Goal: Transaction & Acquisition: Book appointment/travel/reservation

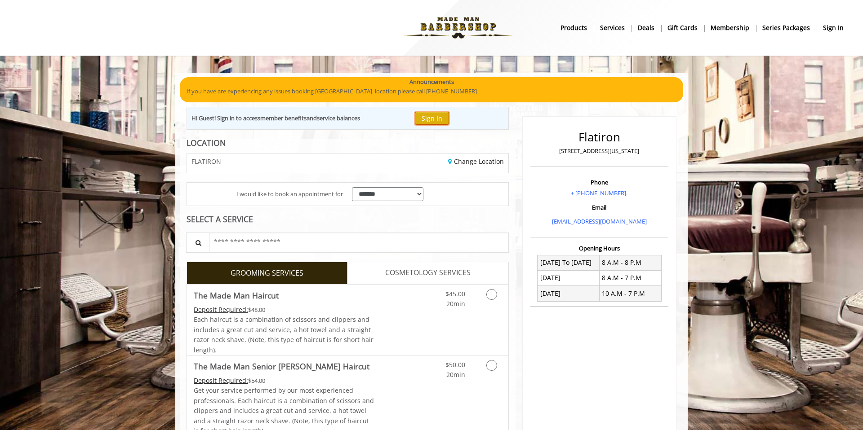
click at [437, 117] on button "Sign In" at bounding box center [432, 118] width 34 height 13
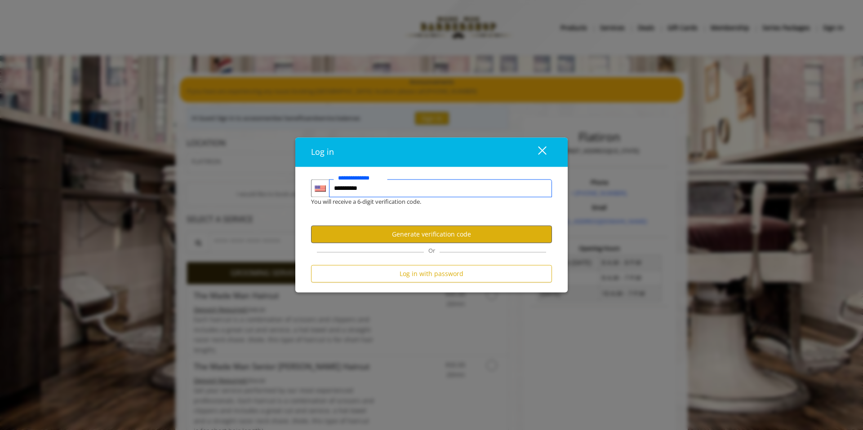
type input "**********"
click at [497, 230] on button "Generate verification code" at bounding box center [431, 235] width 241 height 18
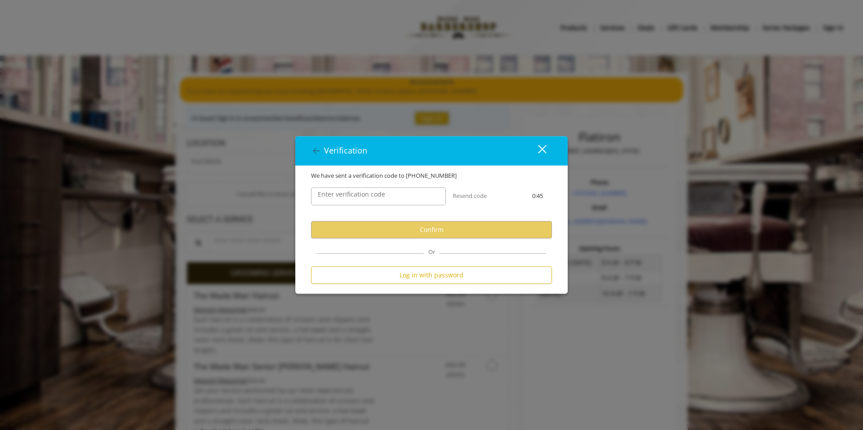
click at [385, 199] on label "Enter verification code" at bounding box center [351, 195] width 76 height 10
click at [385, 199] on input "Enter verification code" at bounding box center [378, 196] width 135 height 18
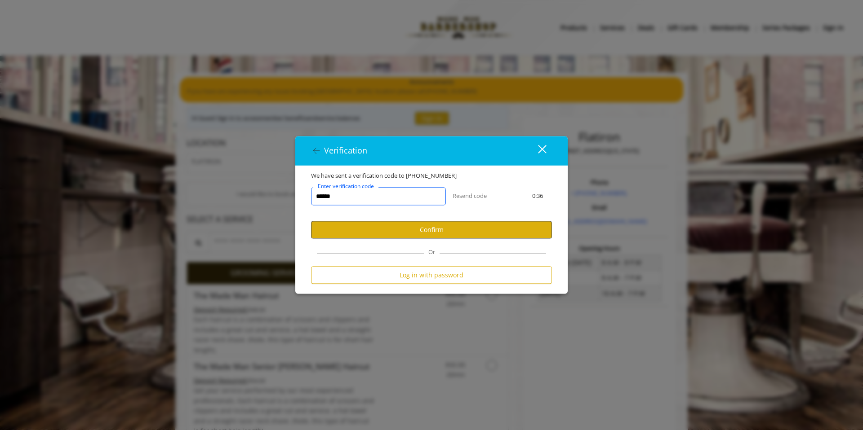
type input "******"
click at [441, 222] on button "Confirm" at bounding box center [431, 230] width 241 height 18
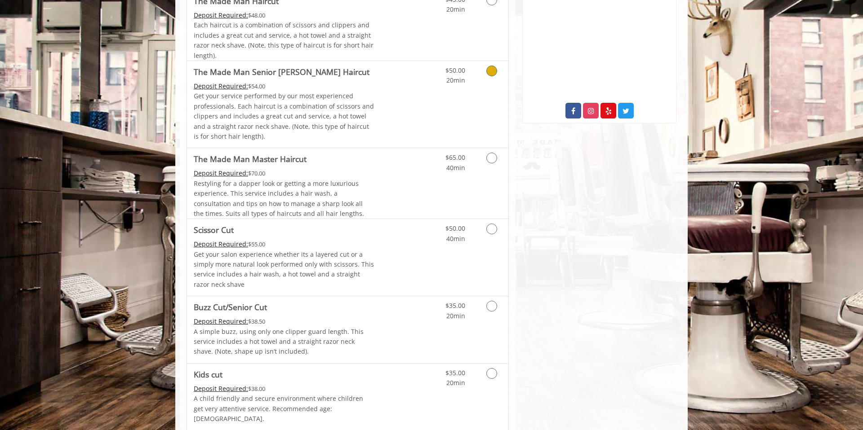
scroll to position [343, 0]
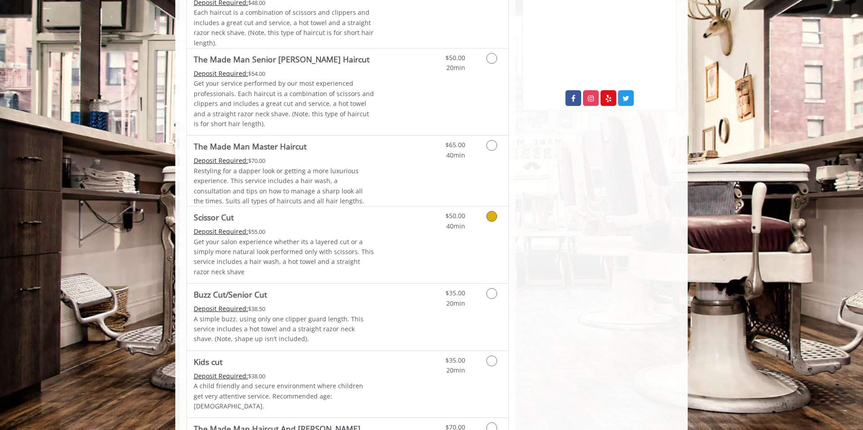
click at [400, 246] on link "Discounted Price" at bounding box center [400, 245] width 53 height 77
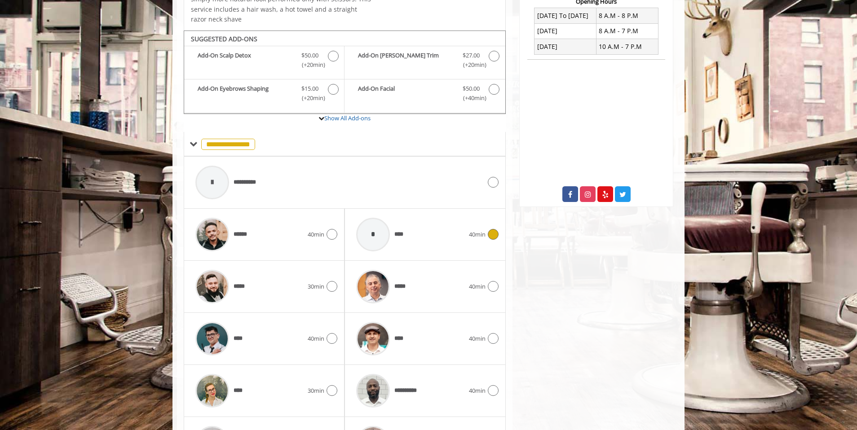
scroll to position [278, 0]
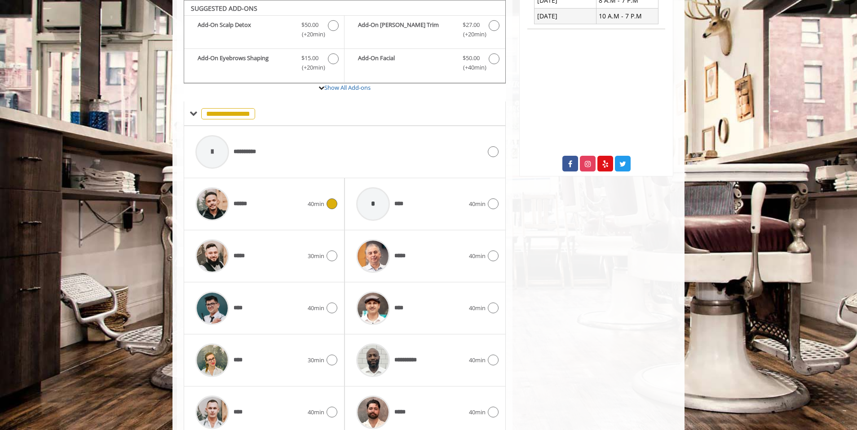
click at [282, 194] on div "******" at bounding box center [249, 204] width 117 height 43
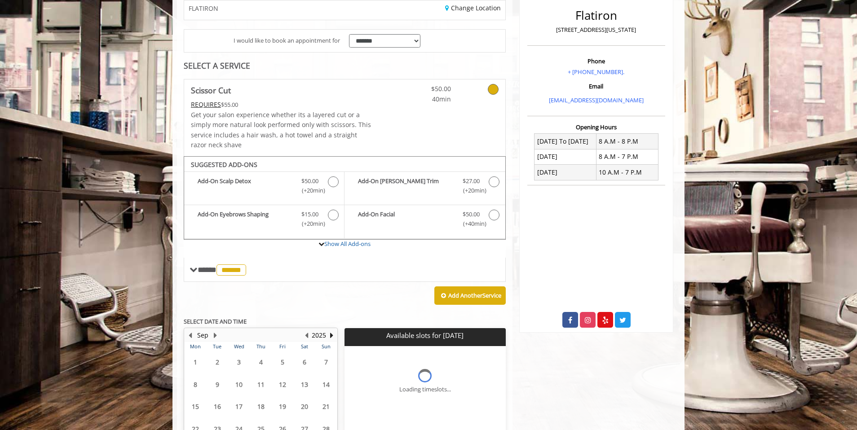
scroll to position [204, 0]
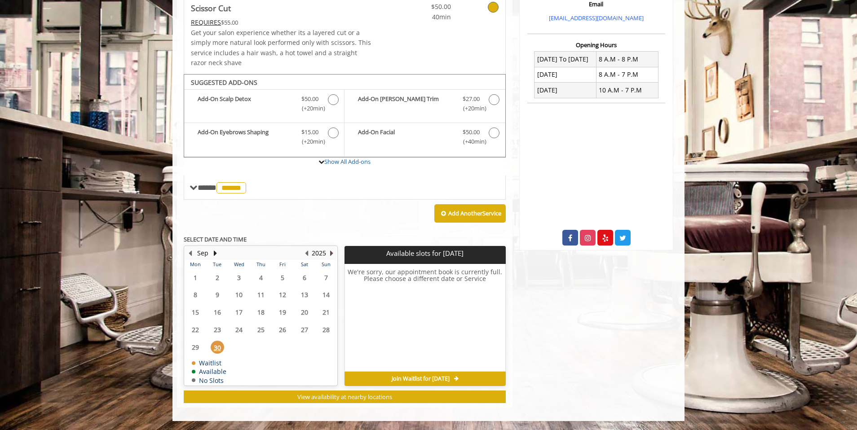
click at [332, 254] on button "Next Year" at bounding box center [331, 253] width 7 height 10
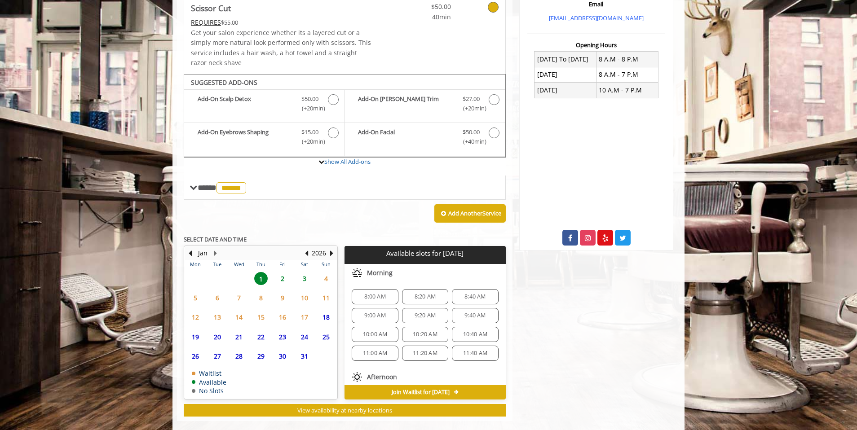
click at [283, 282] on span "2" at bounding box center [282, 278] width 13 height 13
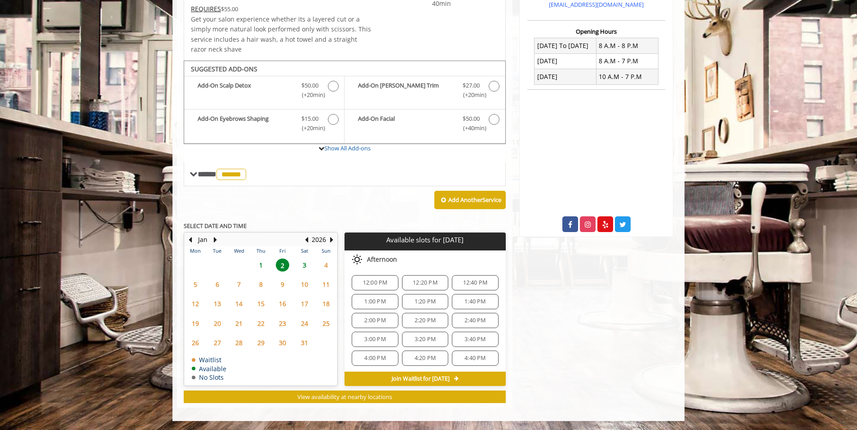
scroll to position [106, 0]
click at [193, 241] on button "Previous Month" at bounding box center [189, 240] width 7 height 10
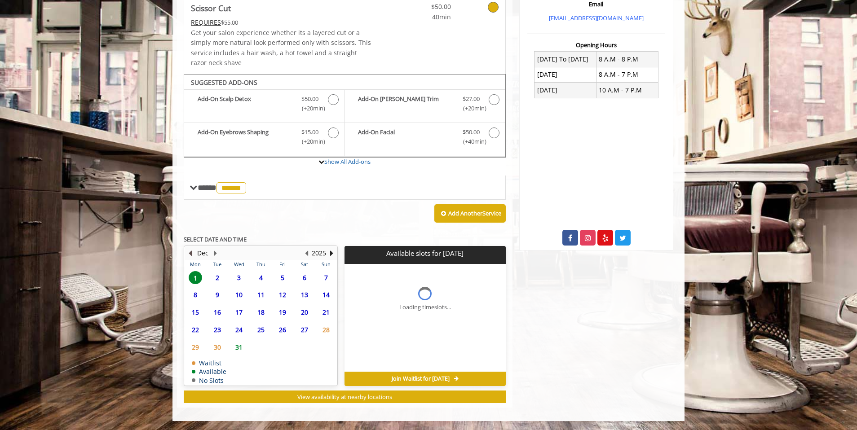
scroll to position [0, 0]
click at [191, 253] on button "Previous Month" at bounding box center [189, 253] width 7 height 10
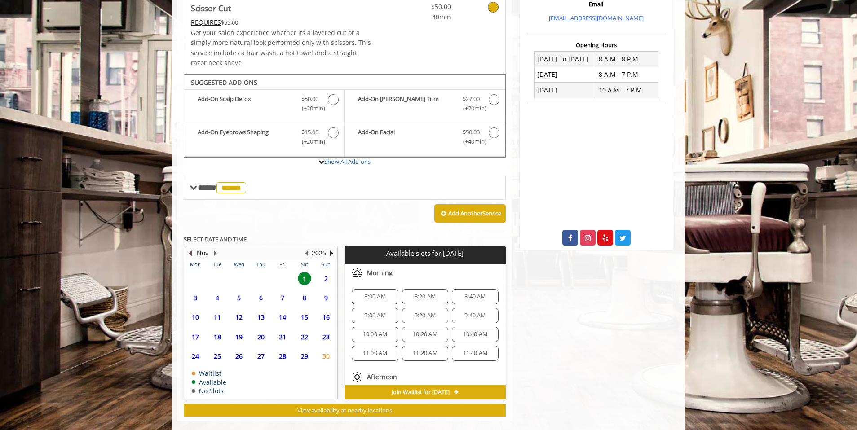
scroll to position [217, 0]
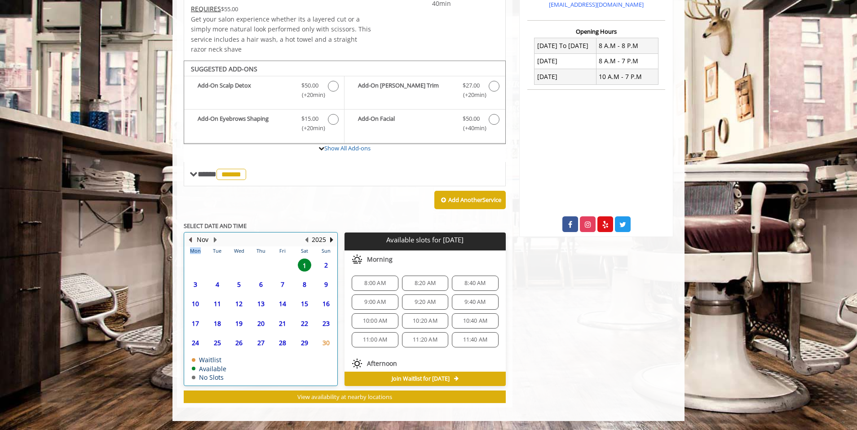
click at [191, 253] on th "Mon" at bounding box center [196, 251] width 22 height 9
click at [193, 244] on button "Previous Month" at bounding box center [189, 240] width 7 height 10
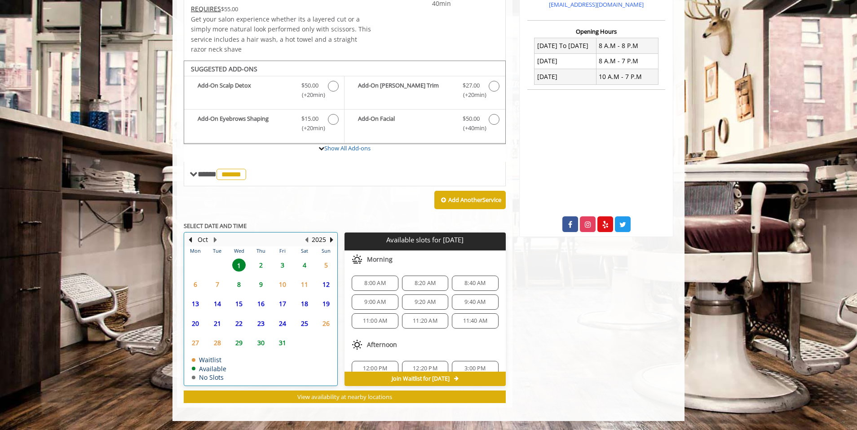
drag, startPoint x: 208, startPoint y: 268, endPoint x: 279, endPoint y: 261, distance: 71.3
click at [209, 267] on table "Mon Tue Wed Thu Fri Sat Sun 29 30 1 2 3 4 5 6 7 8 9 10 11 12 13 14 15 16 17 18 …" at bounding box center [261, 316] width 152 height 139
click at [278, 263] on span "3" at bounding box center [282, 265] width 13 height 13
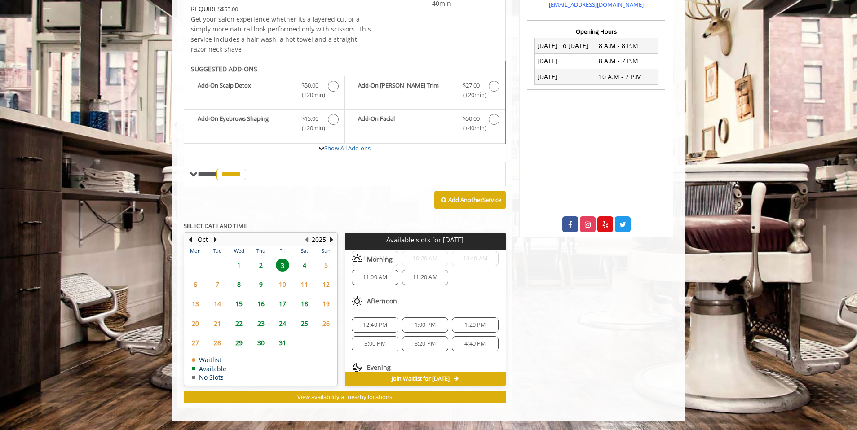
scroll to position [71, 0]
click at [435, 319] on span "1:00 PM" at bounding box center [425, 317] width 38 height 7
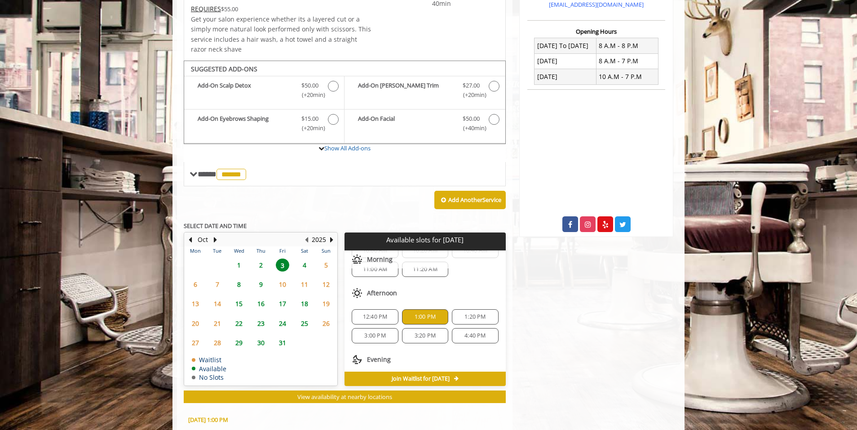
scroll to position [380, 0]
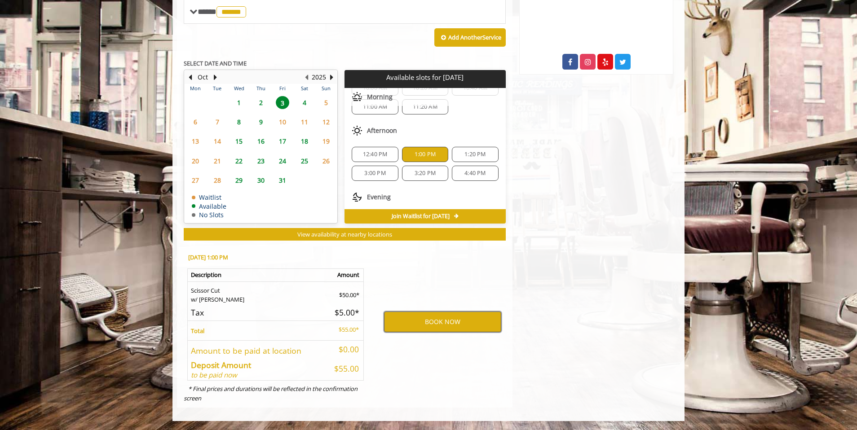
click at [429, 329] on button "BOOK NOW" at bounding box center [442, 322] width 117 height 21
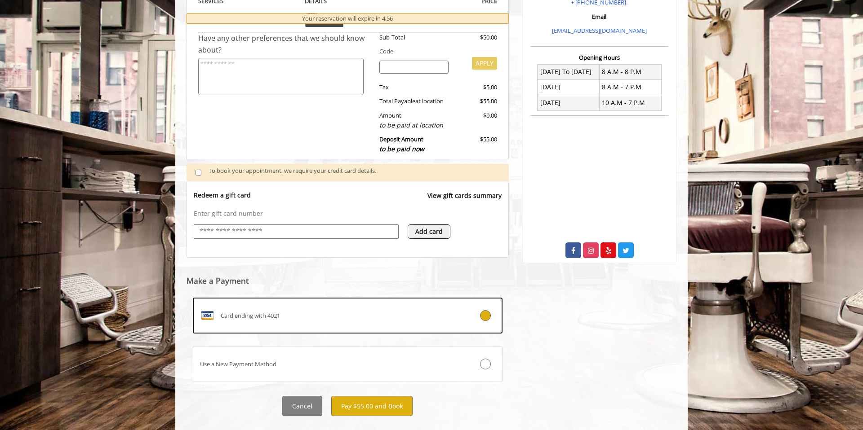
scroll to position [208, 0]
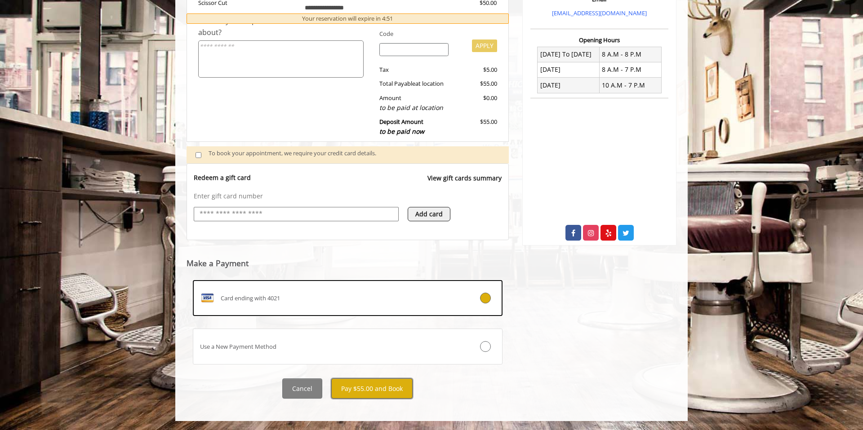
click at [394, 393] on button "Pay $55.00 and Book" at bounding box center [371, 389] width 81 height 20
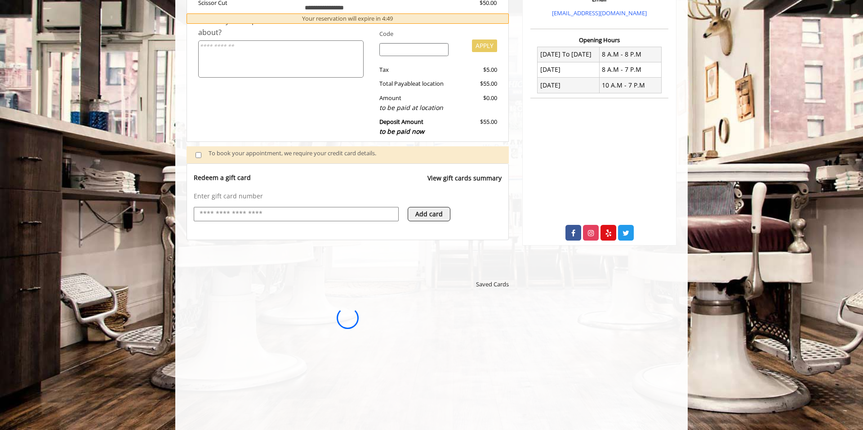
scroll to position [0, 0]
